Goal: Transaction & Acquisition: Purchase product/service

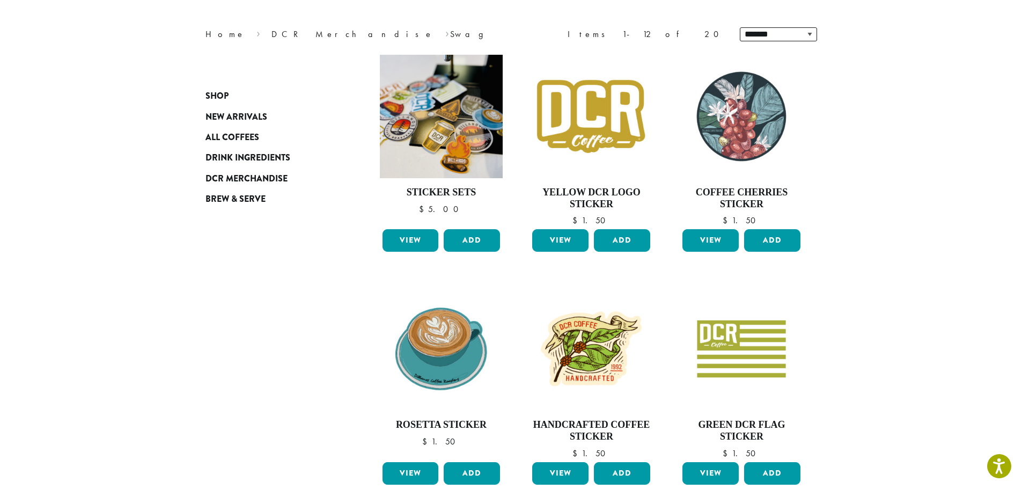
scroll to position [322, 0]
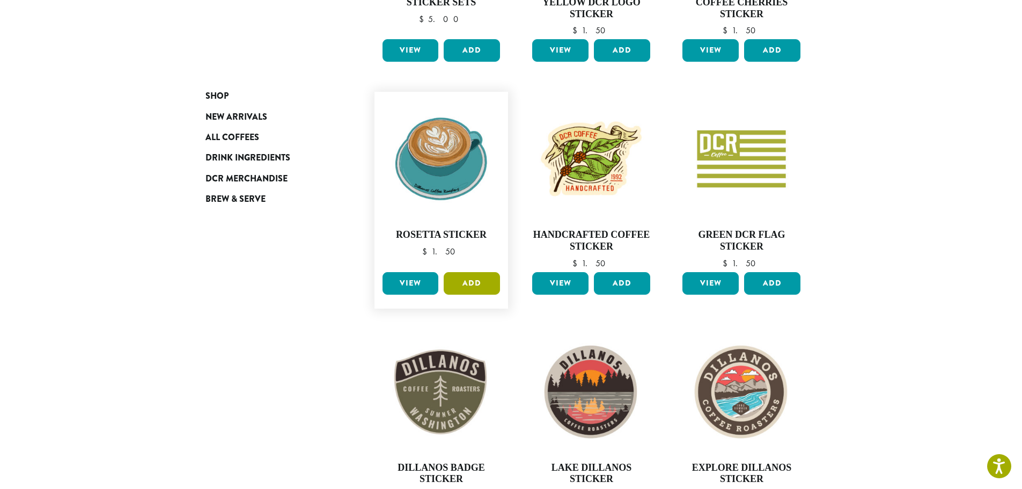
click at [474, 284] on button "Add" at bounding box center [472, 283] width 56 height 23
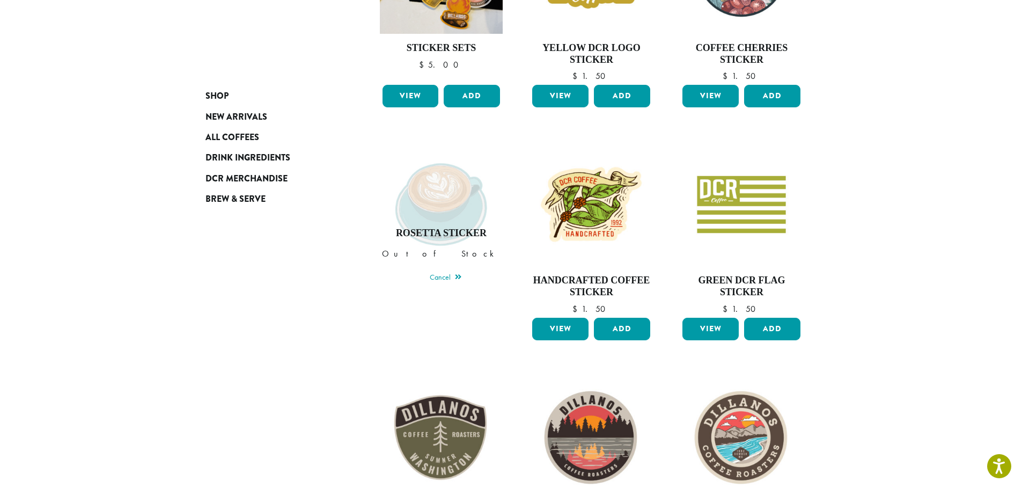
scroll to position [161, 0]
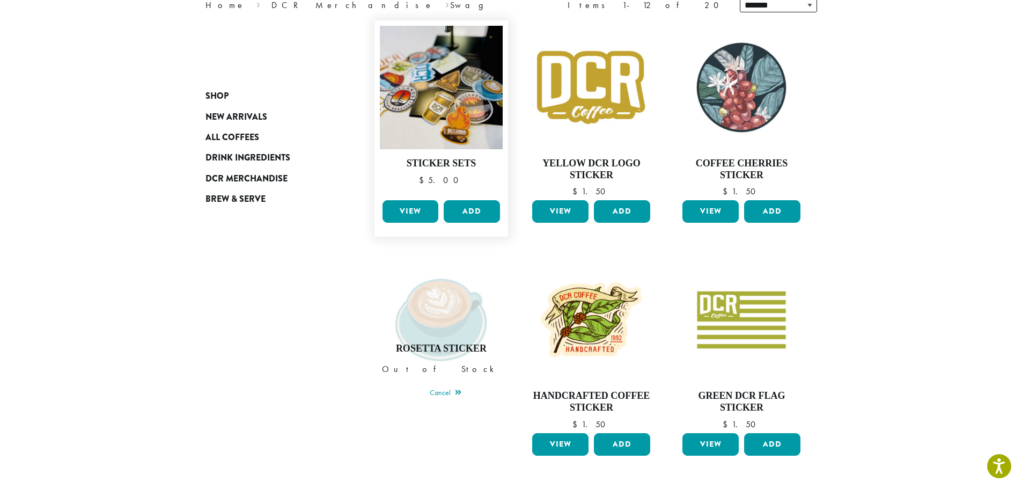
click at [397, 209] on link "View" at bounding box center [411, 211] width 56 height 23
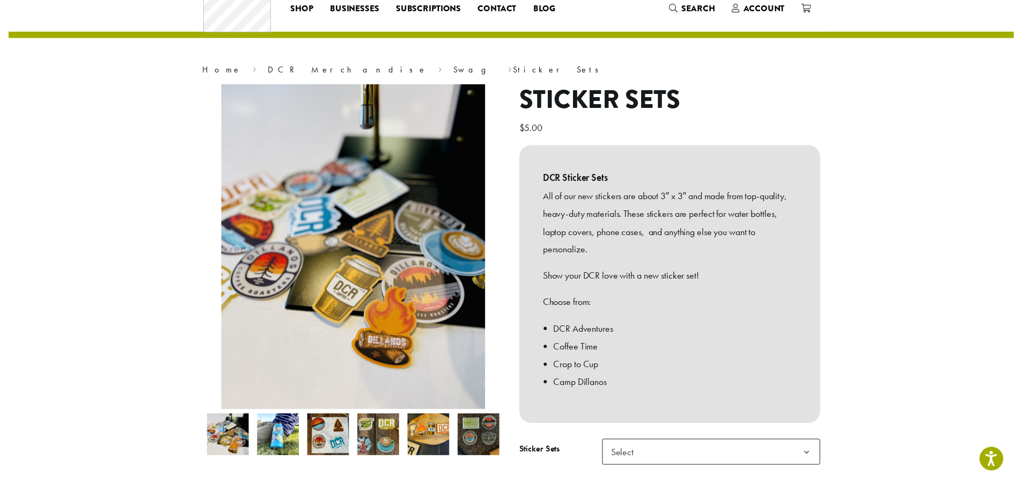
scroll to position [54, 0]
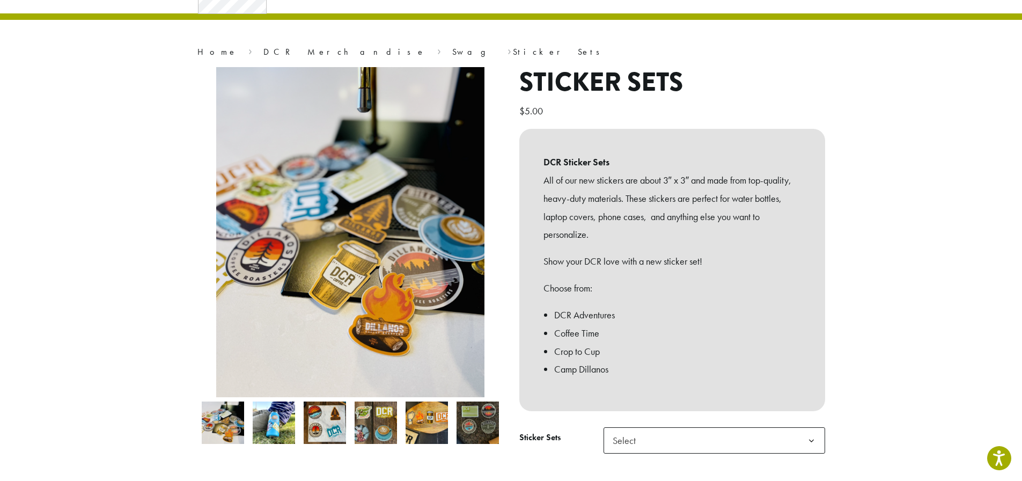
click at [798, 445] on b at bounding box center [811, 441] width 26 height 26
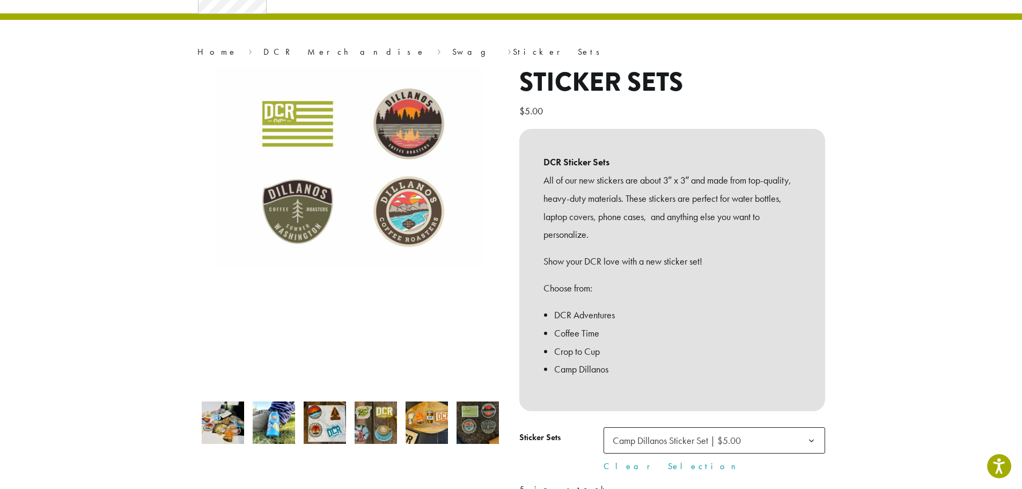
click at [740, 442] on span "Camp Dillanos Sticker Set | $5.00" at bounding box center [677, 440] width 128 height 12
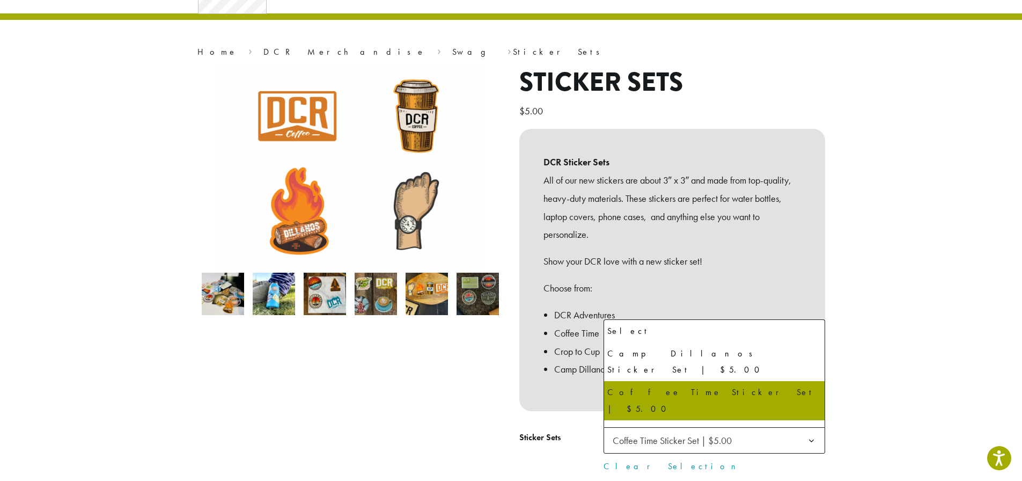
click at [767, 439] on span "Coffee Time Sticker Set | $5.00" at bounding box center [715, 440] width 222 height 26
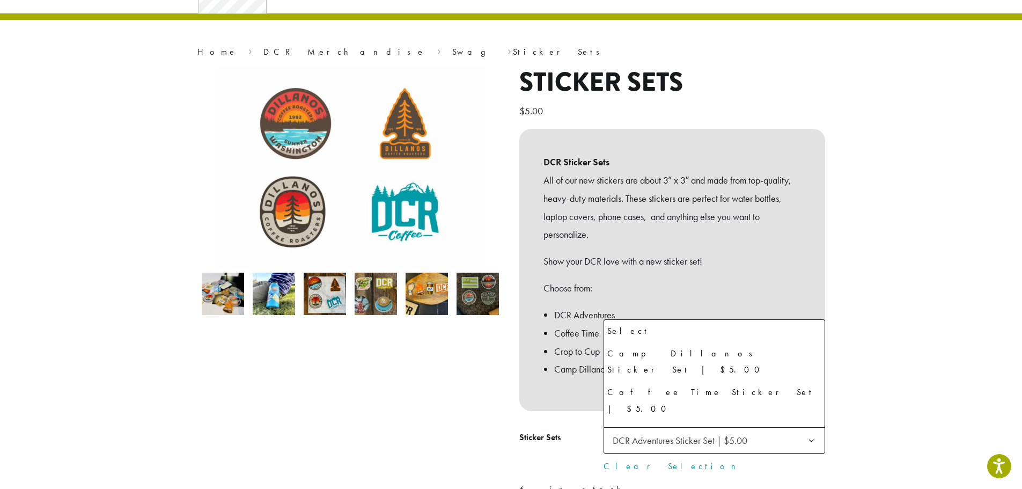
click at [807, 447] on b at bounding box center [811, 441] width 26 height 26
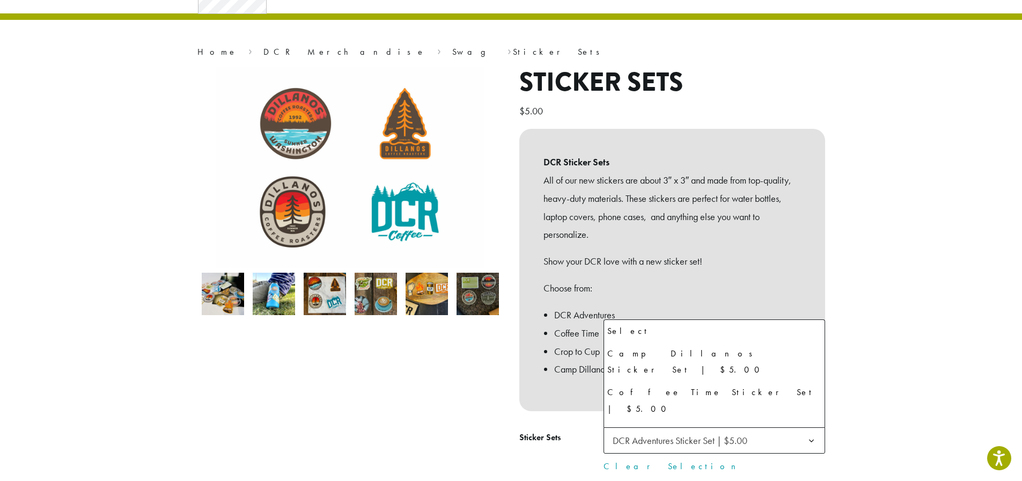
scroll to position [5, 0]
click at [697, 418] on div "Crop to Cup Sticker Set | $5.00" at bounding box center [714, 434] width 214 height 32
click at [424, 297] on img at bounding box center [427, 294] width 42 height 42
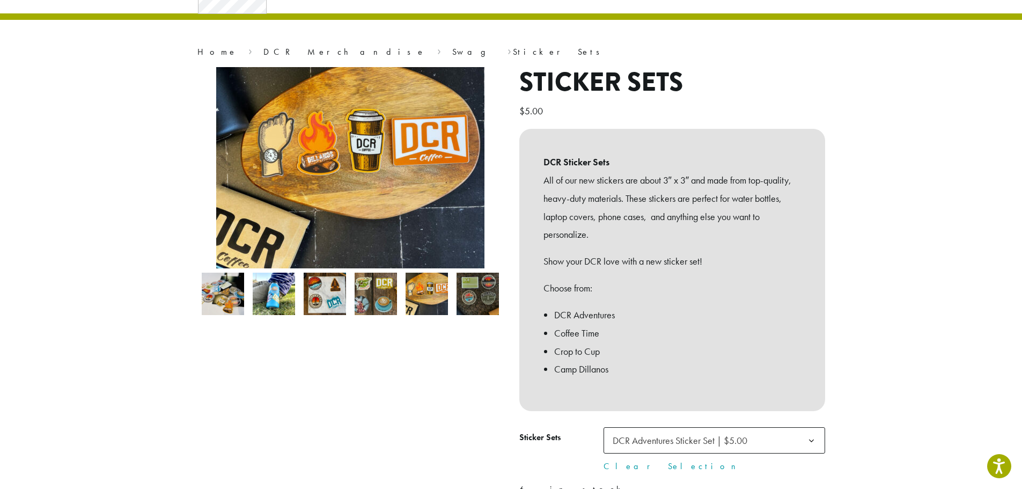
click at [469, 298] on img at bounding box center [478, 294] width 42 height 42
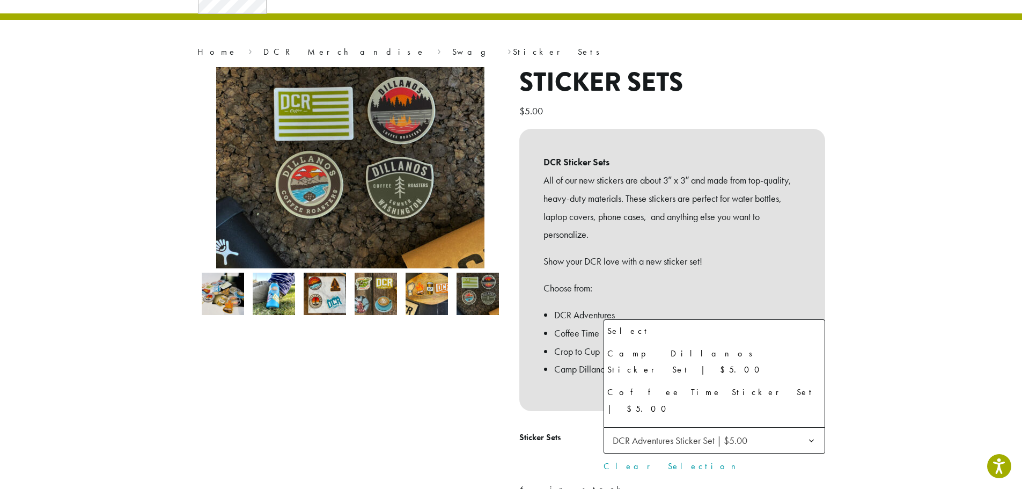
click at [797, 441] on span "DCR Adventures Sticker Set | $5.00" at bounding box center [715, 440] width 222 height 26
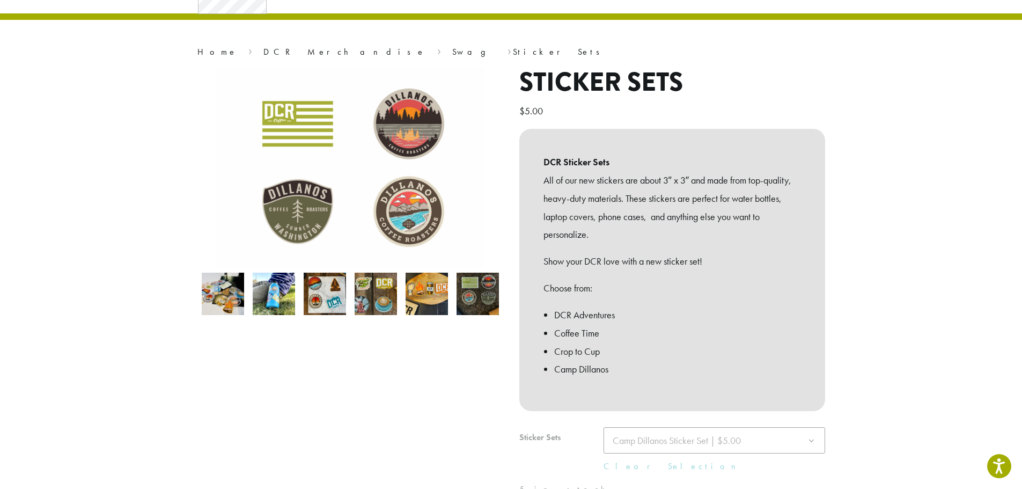
click at [308, 287] on img at bounding box center [325, 294] width 42 height 42
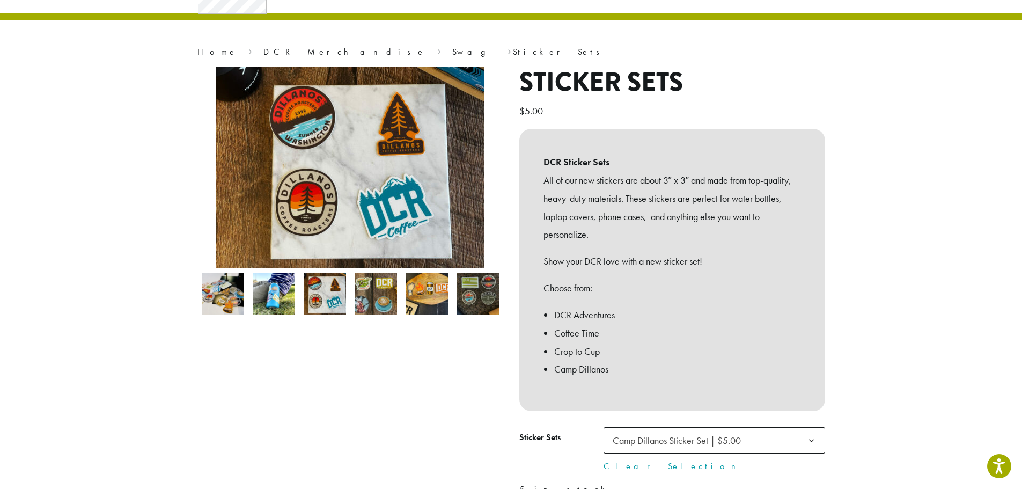
click at [738, 442] on span "Camp Dillanos Sticker Set | $5.00" at bounding box center [677, 440] width 128 height 12
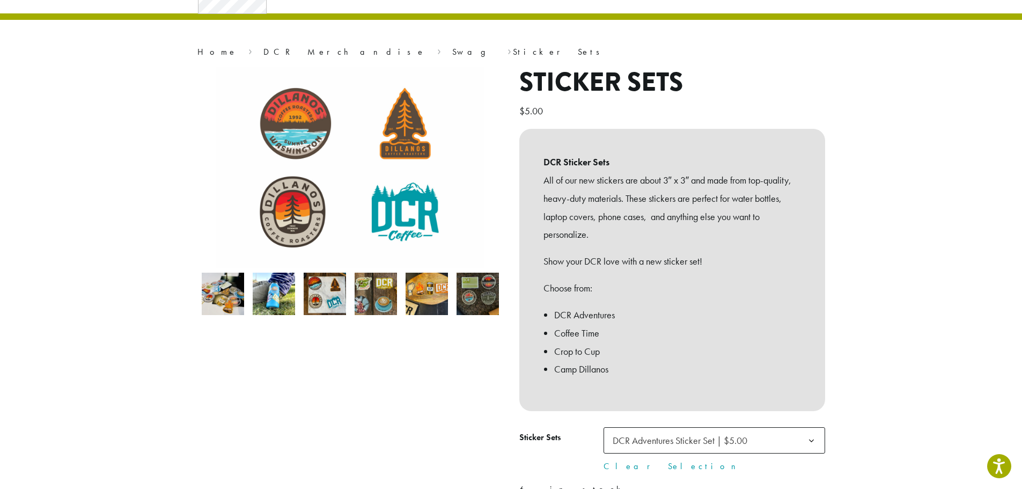
click at [253, 289] on img at bounding box center [274, 294] width 42 height 42
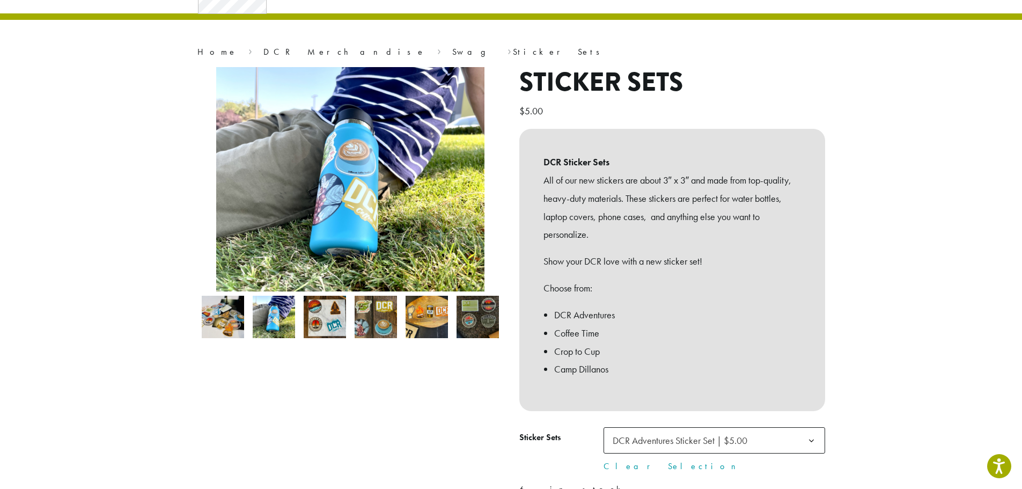
click at [323, 316] on img at bounding box center [325, 317] width 42 height 42
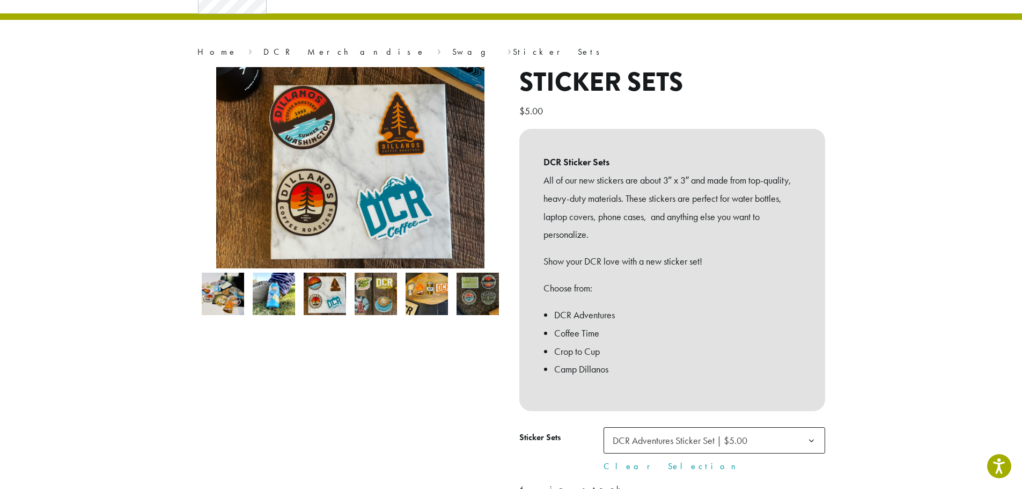
click at [368, 298] on img at bounding box center [376, 294] width 42 height 42
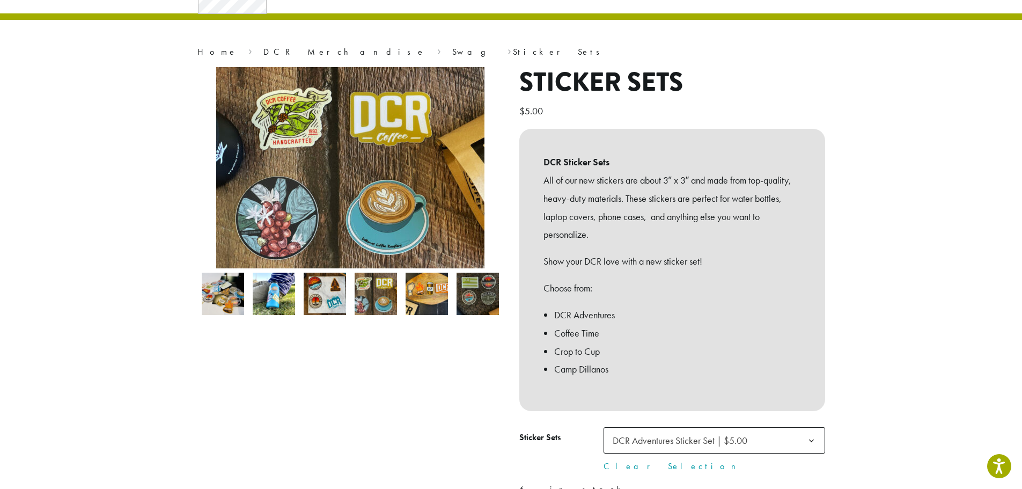
click at [429, 295] on img at bounding box center [427, 294] width 42 height 42
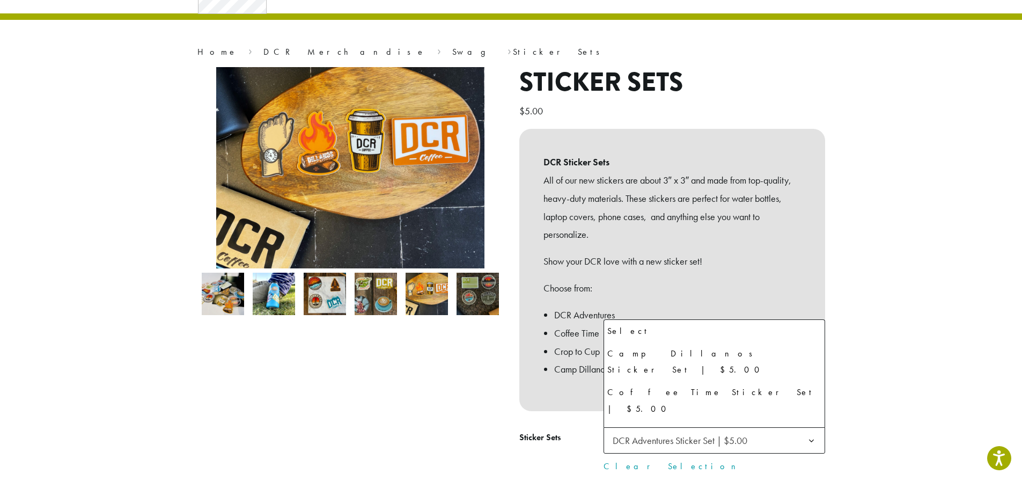
click at [718, 446] on span "DCR Adventures Sticker Set | $5.00" at bounding box center [680, 440] width 135 height 12
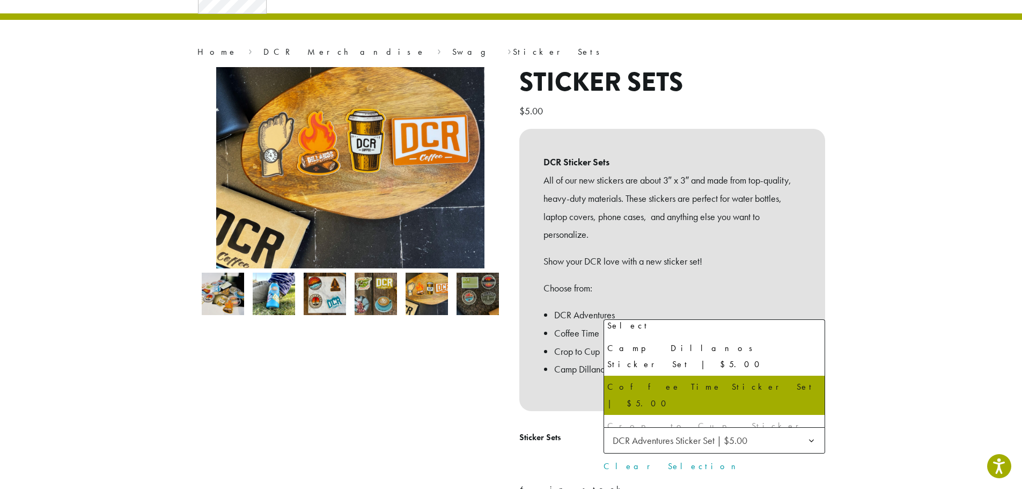
select select "**********"
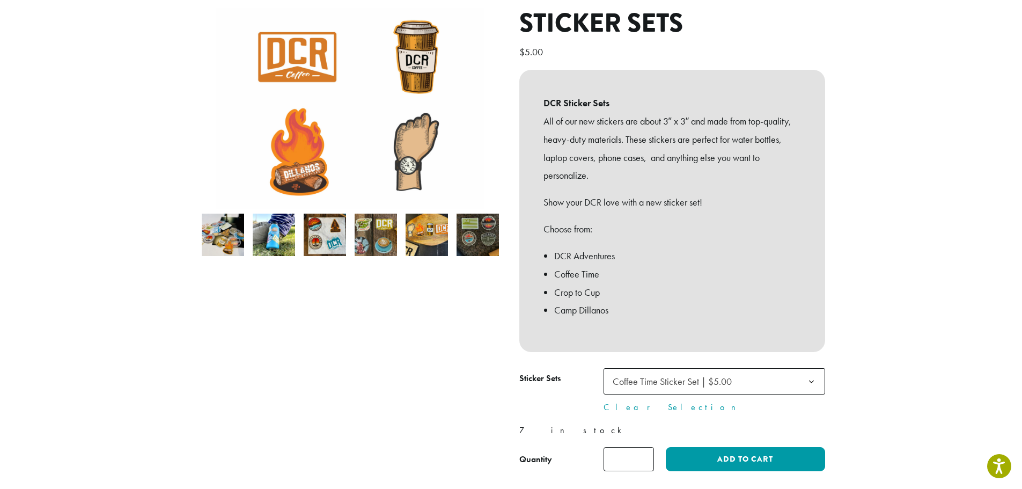
scroll to position [215, 0]
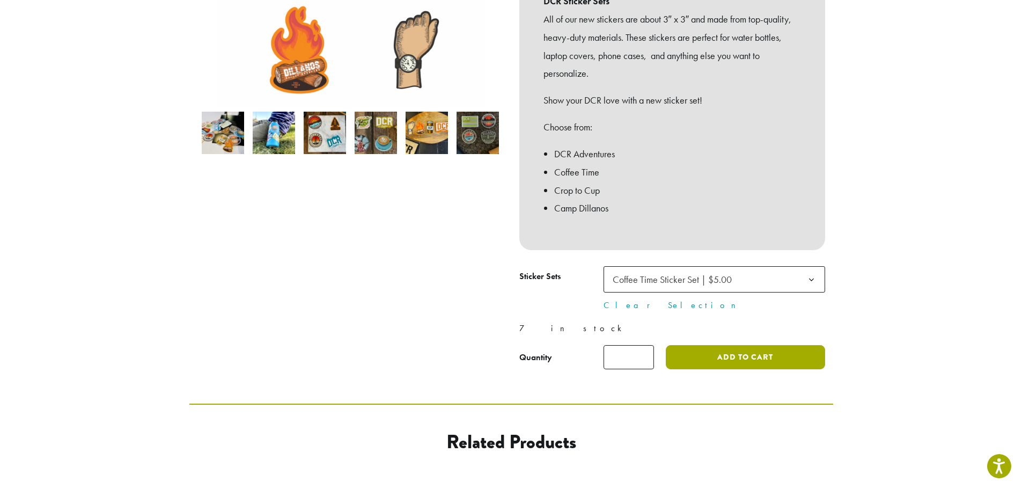
click at [710, 359] on button "Add to cart" at bounding box center [745, 357] width 159 height 24
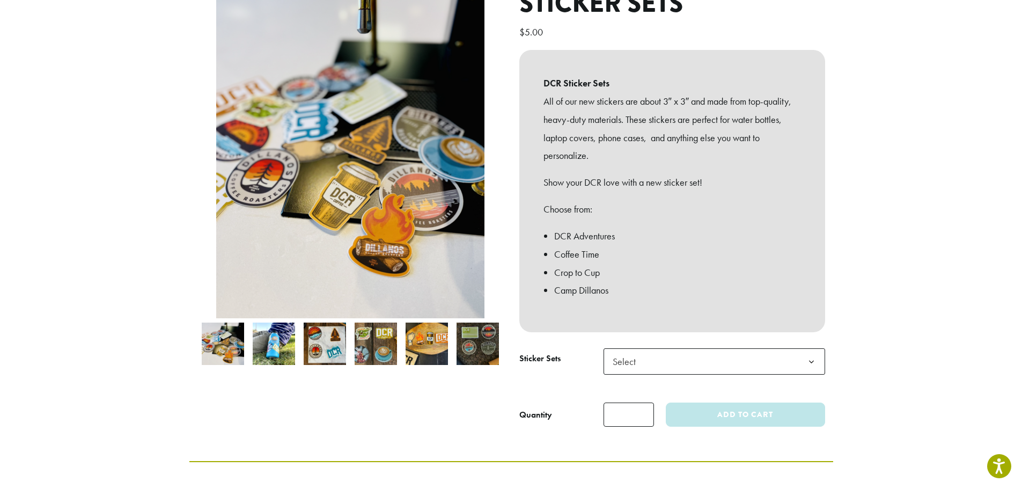
scroll to position [161, 0]
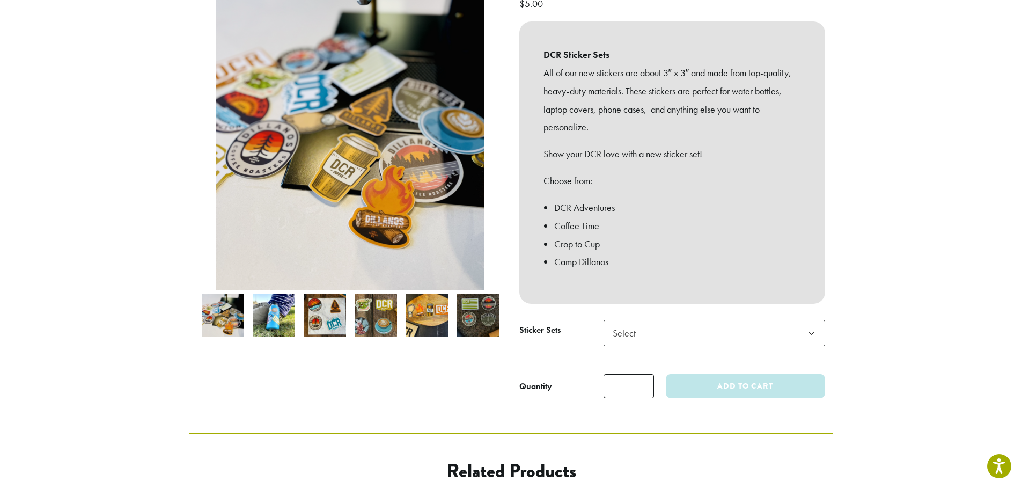
click at [696, 332] on span "Select" at bounding box center [715, 333] width 222 height 26
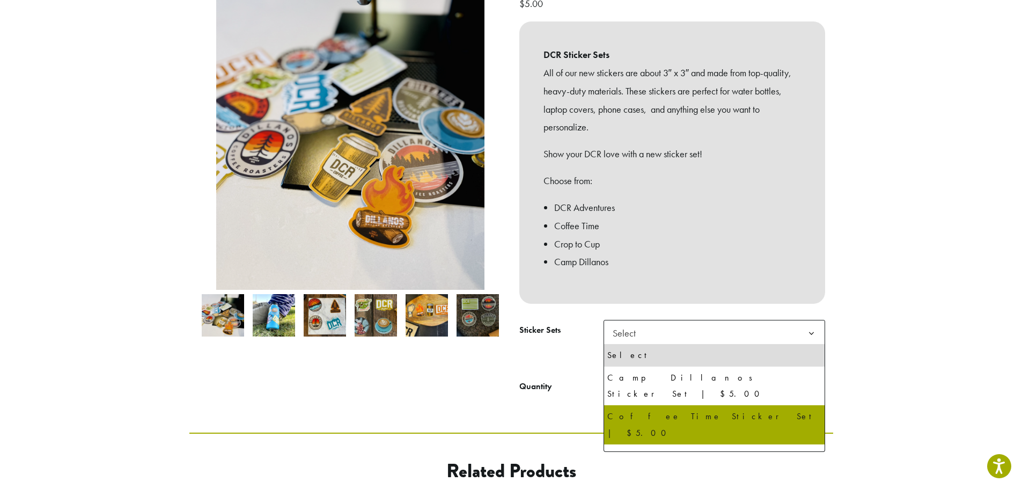
select select "**********"
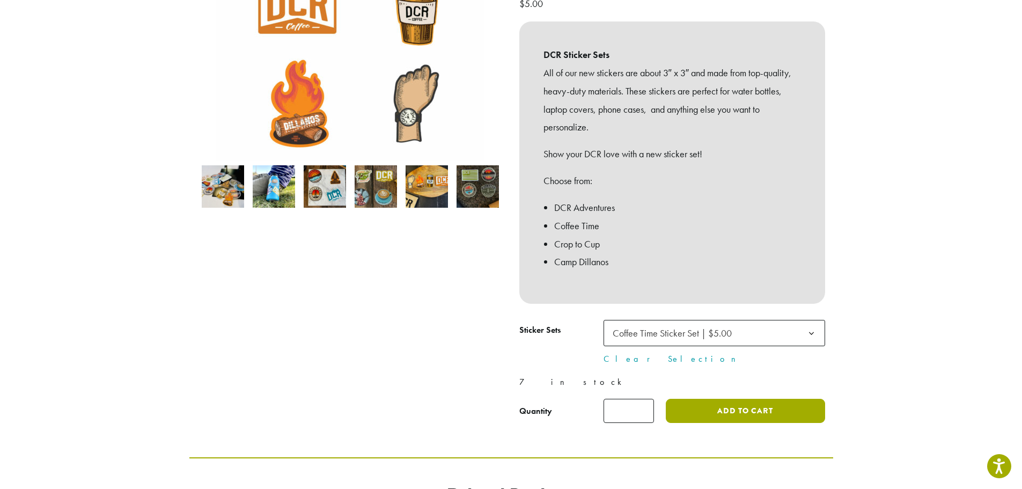
click at [704, 416] on button "Add to cart" at bounding box center [745, 411] width 159 height 24
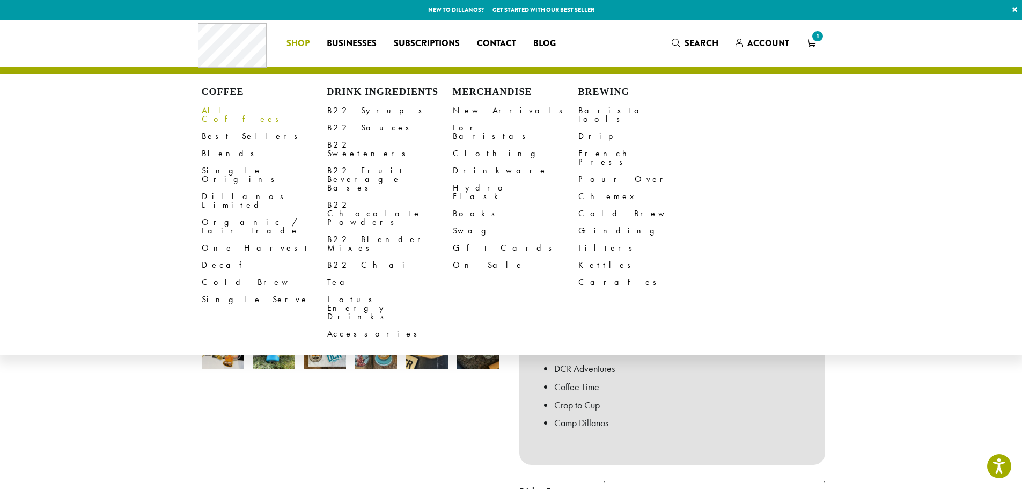
click at [216, 113] on link "All Coffees" at bounding box center [265, 115] width 126 height 26
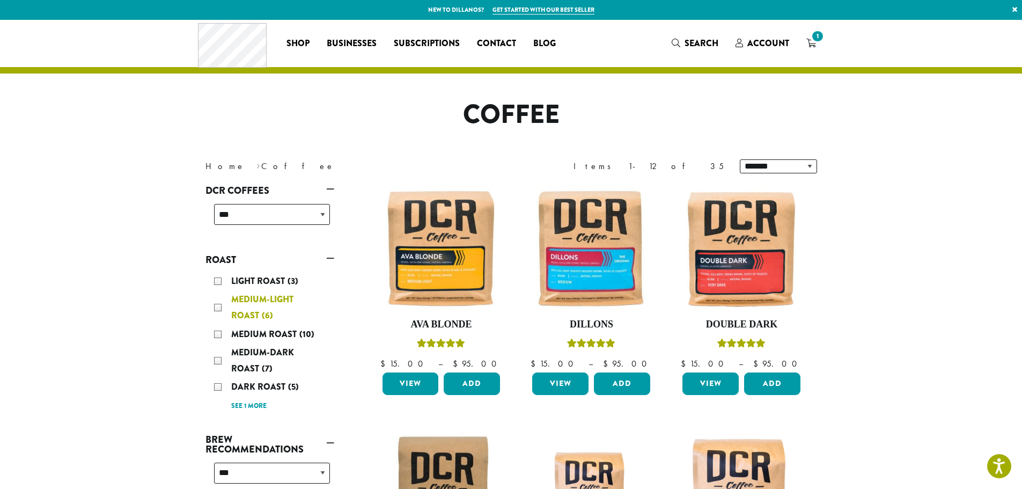
click at [219, 304] on div "Medium-Light Roast (6)" at bounding box center [272, 307] width 116 height 32
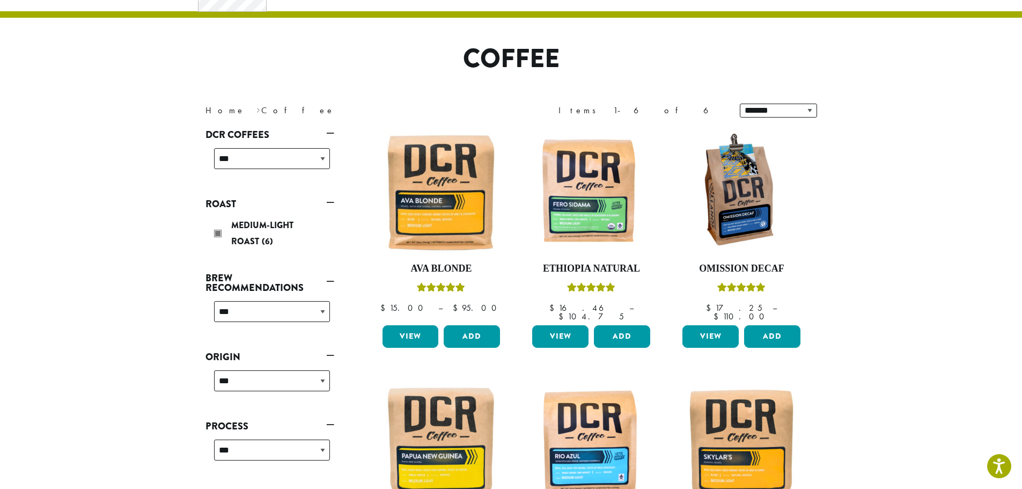
scroll to position [66, 0]
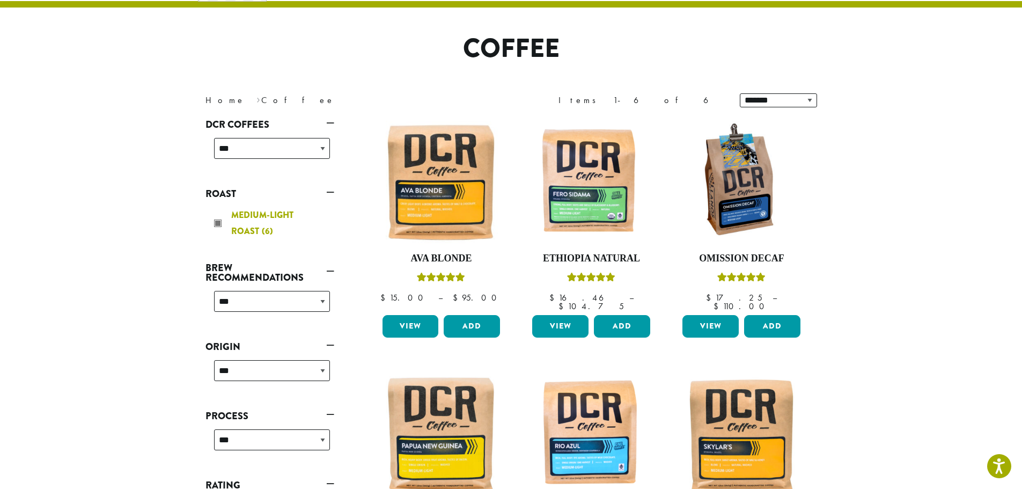
click at [214, 224] on div "Medium-Light Roast (6)" at bounding box center [272, 223] width 116 height 32
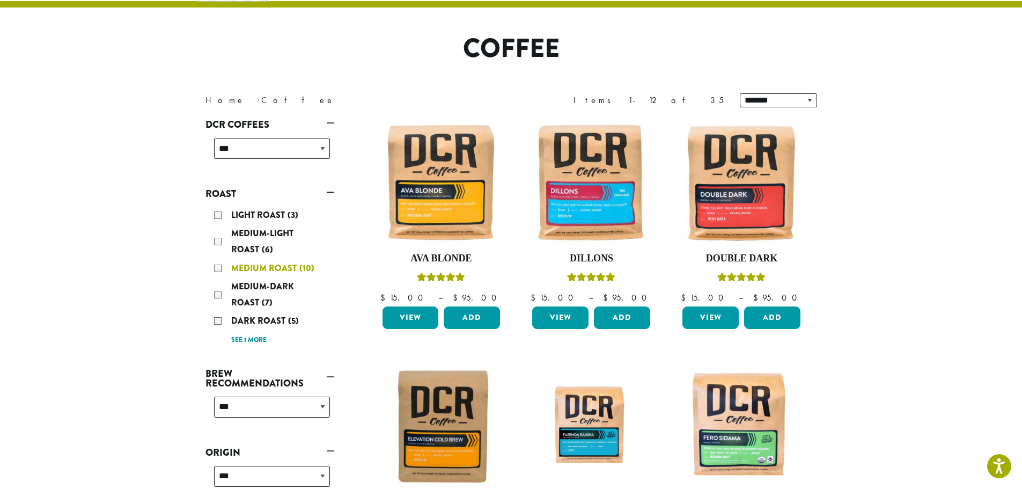
click at [214, 266] on div "Medium Roast (10)" at bounding box center [272, 268] width 116 height 16
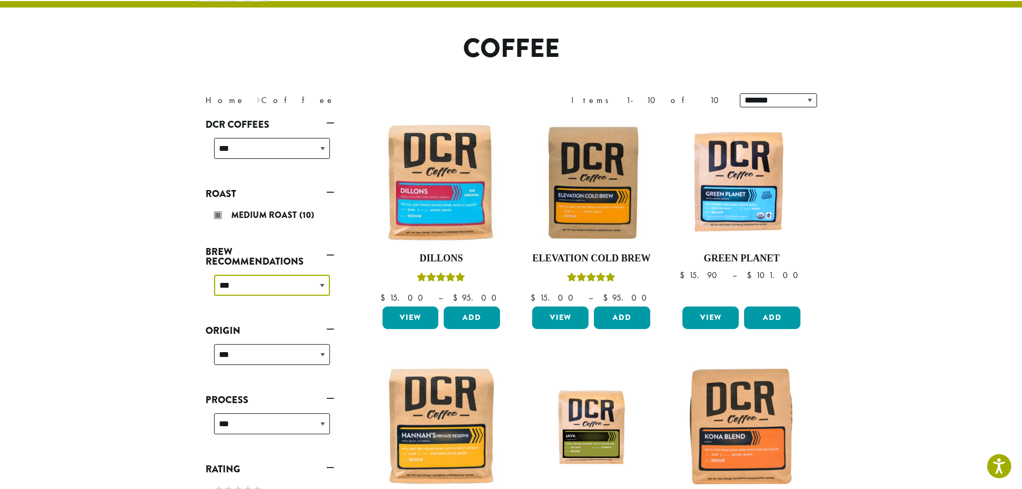
click at [323, 285] on select "**********" at bounding box center [272, 285] width 116 height 21
select select "****"
click at [214, 275] on select "**********" at bounding box center [272, 285] width 116 height 21
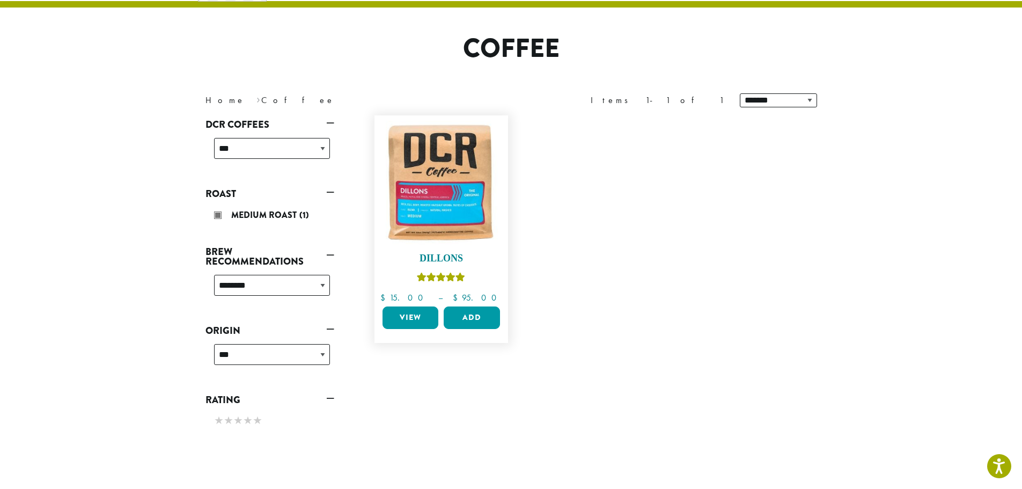
click at [481, 195] on img at bounding box center [440, 182] width 123 height 123
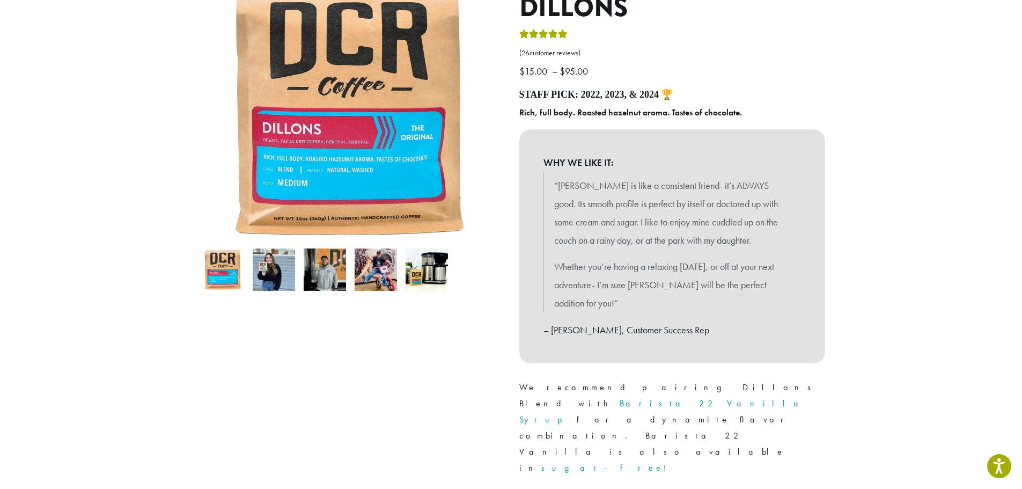
scroll to position [161, 0]
